Goal: Find specific page/section: Find specific page/section

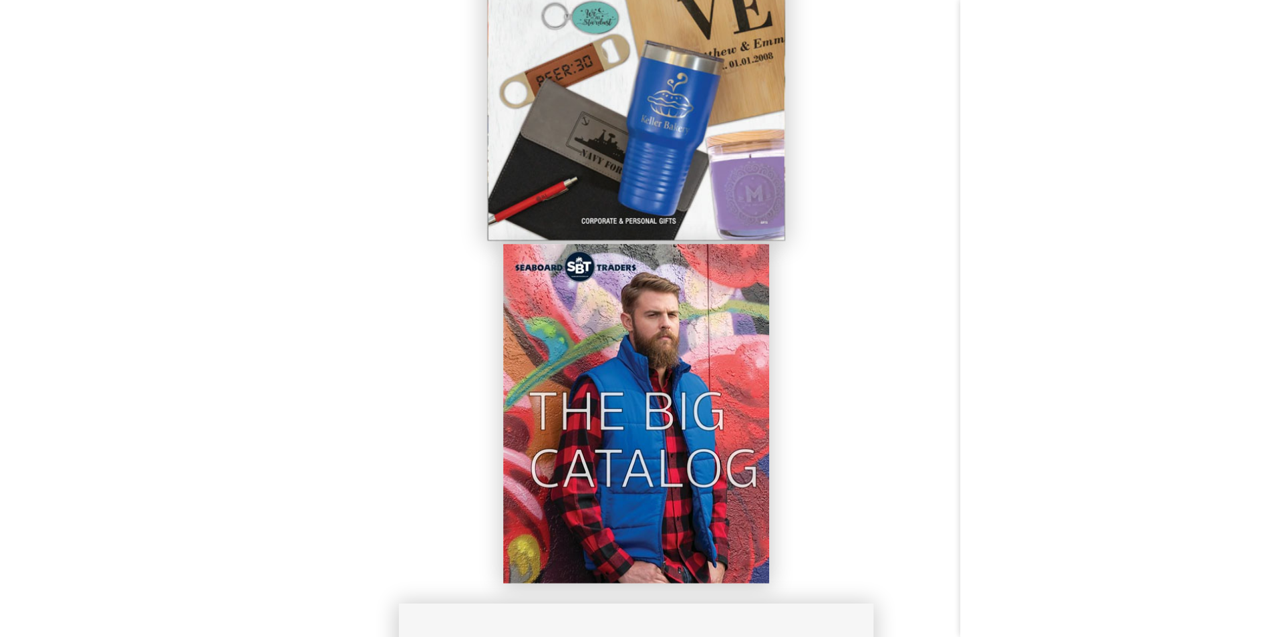
scroll to position [1203, 0]
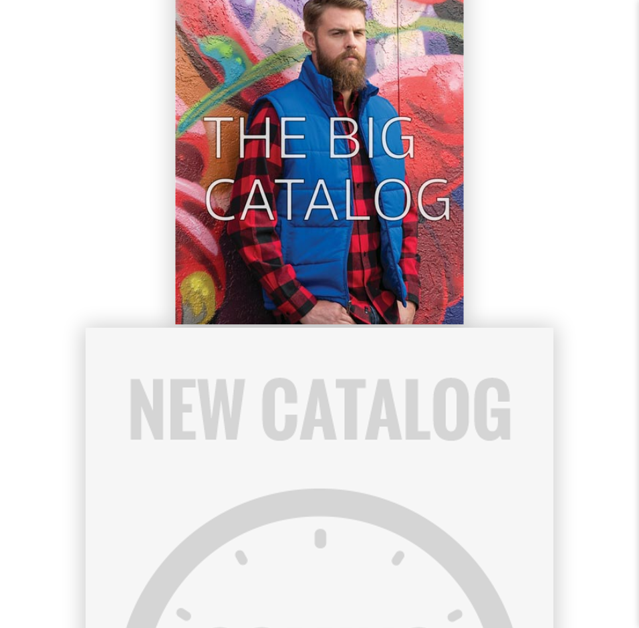
click at [312, 144] on img at bounding box center [319, 141] width 288 height 368
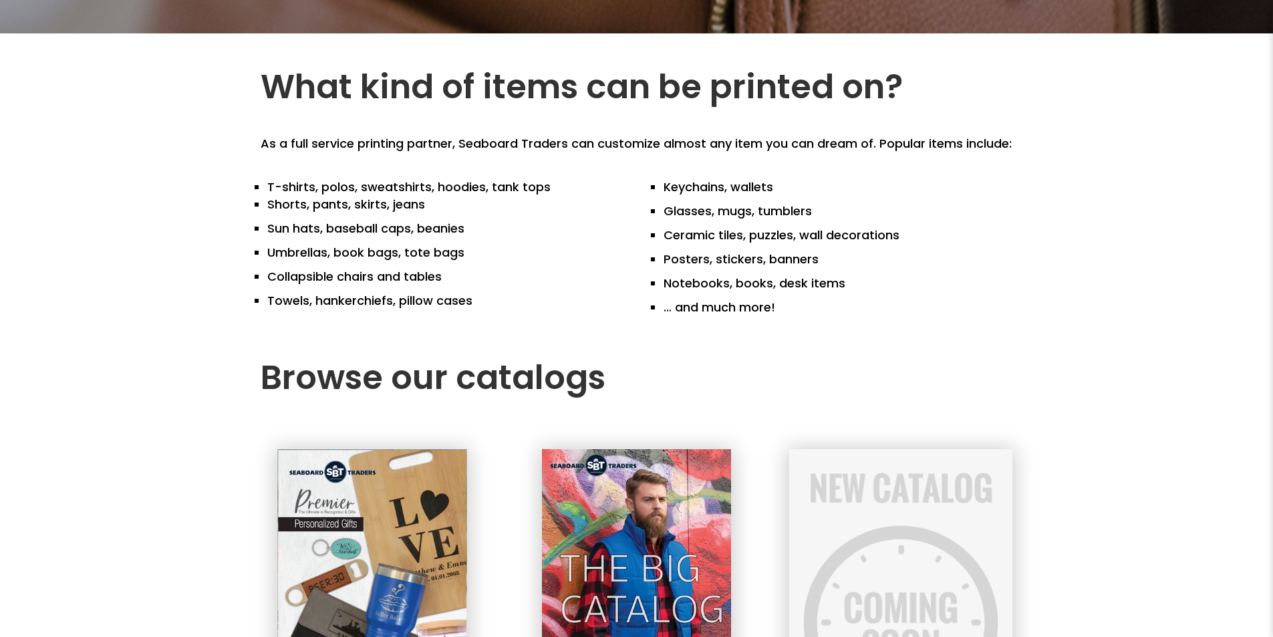
scroll to position [0, 0]
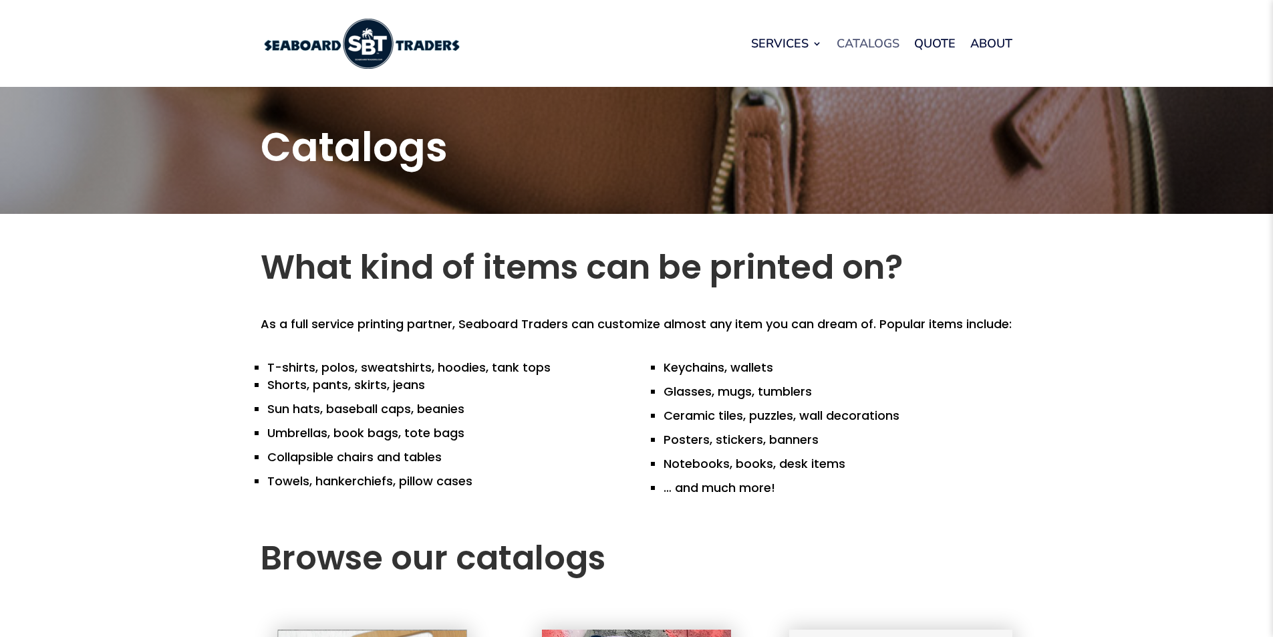
click at [882, 43] on link "Catalogs" at bounding box center [868, 43] width 63 height 51
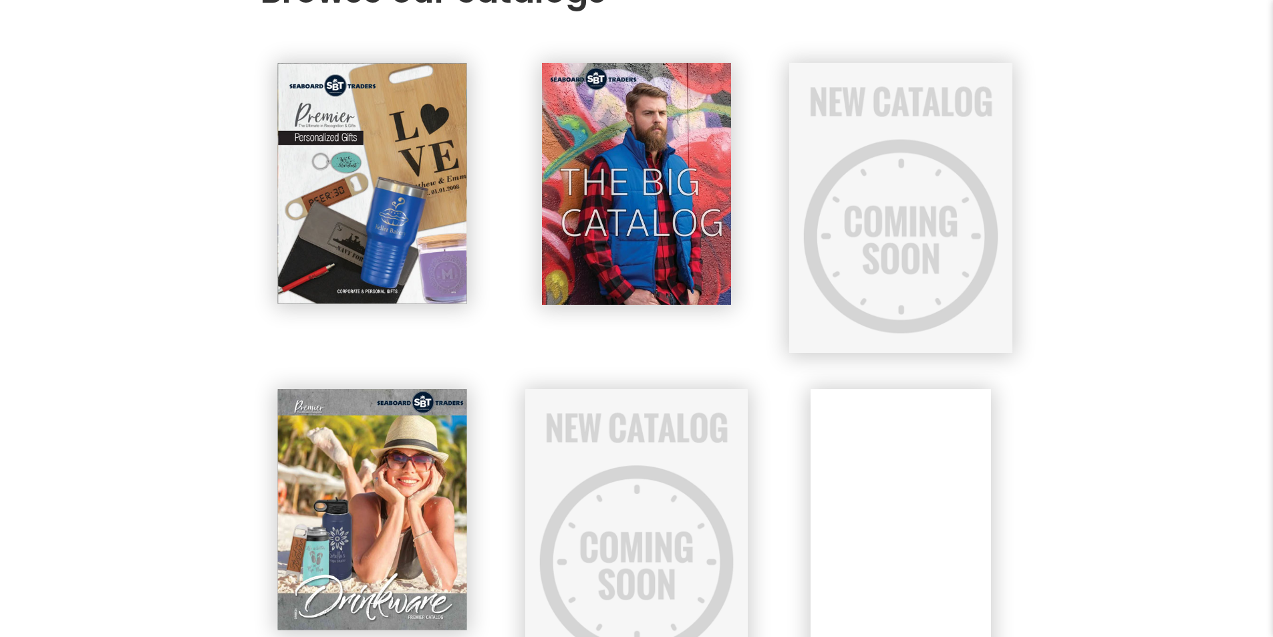
scroll to position [602, 0]
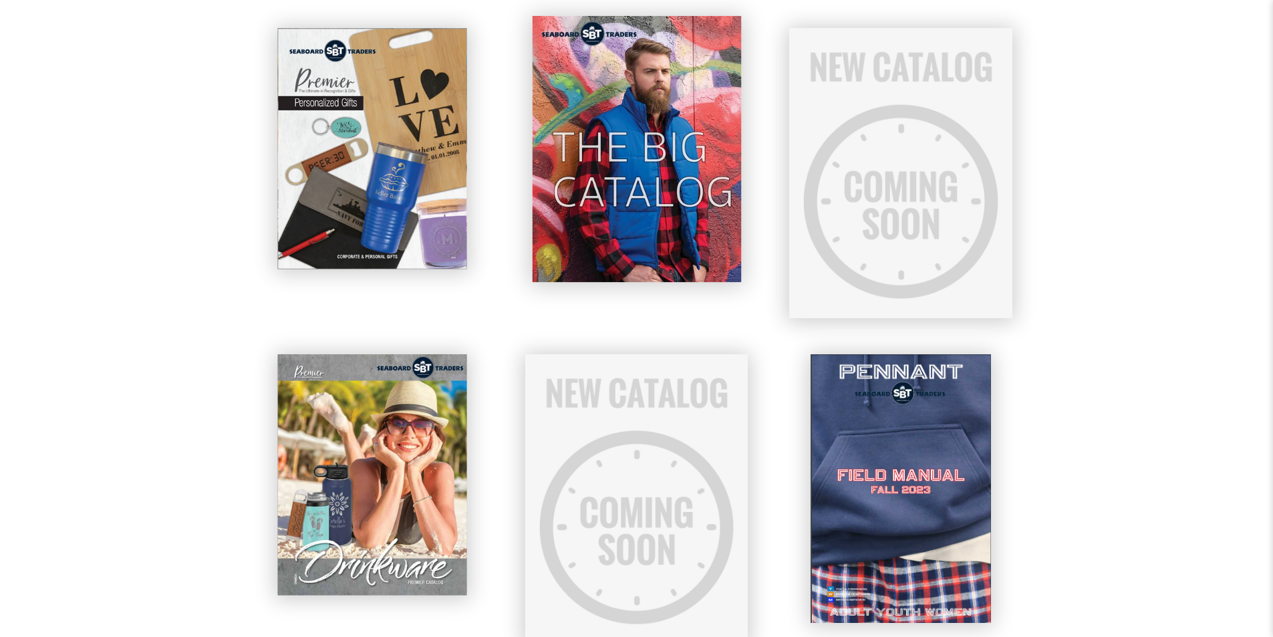
click at [646, 218] on img at bounding box center [636, 149] width 209 height 266
